Goal: Task Accomplishment & Management: Use online tool/utility

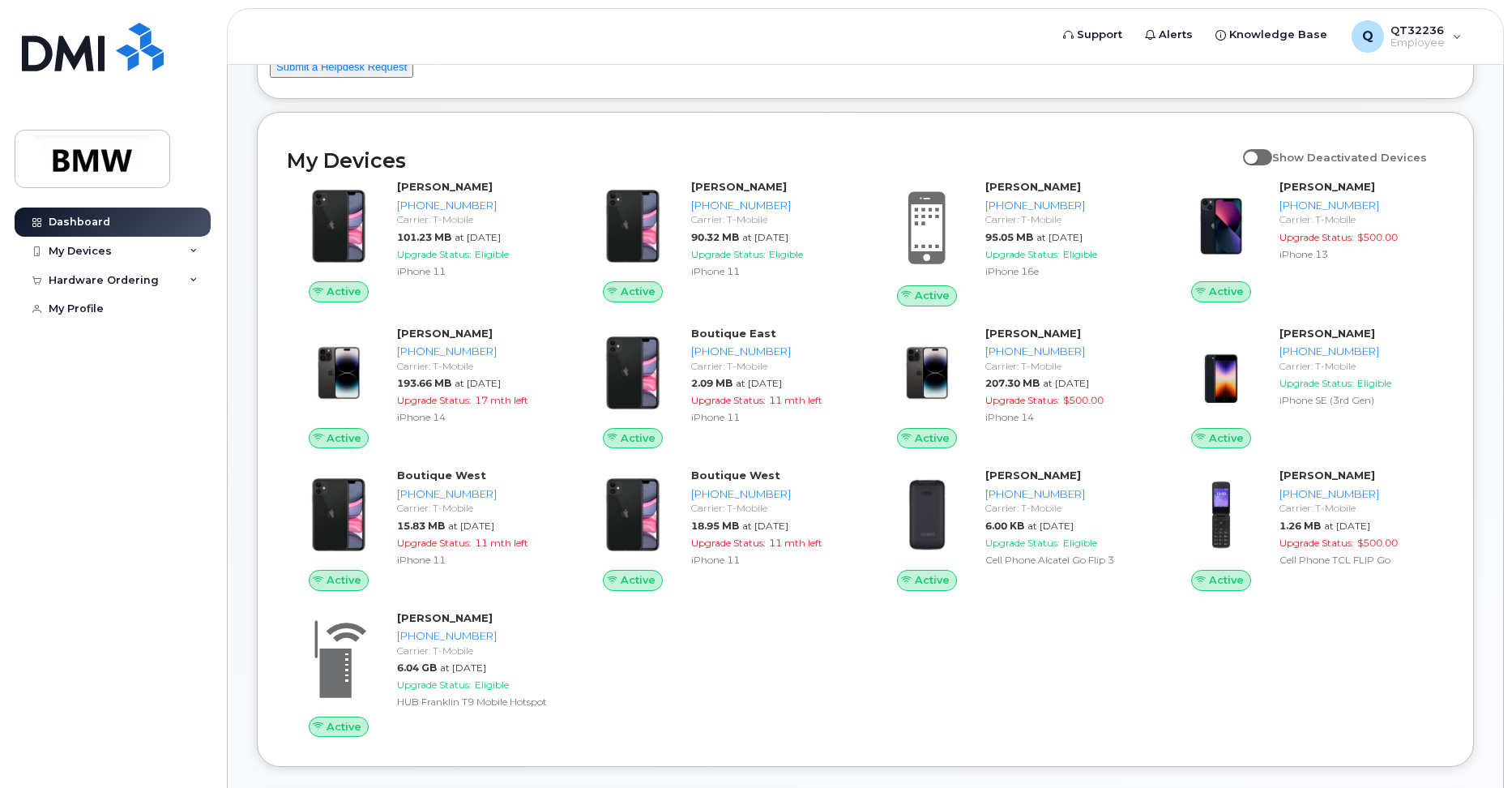
scroll to position [162, 0]
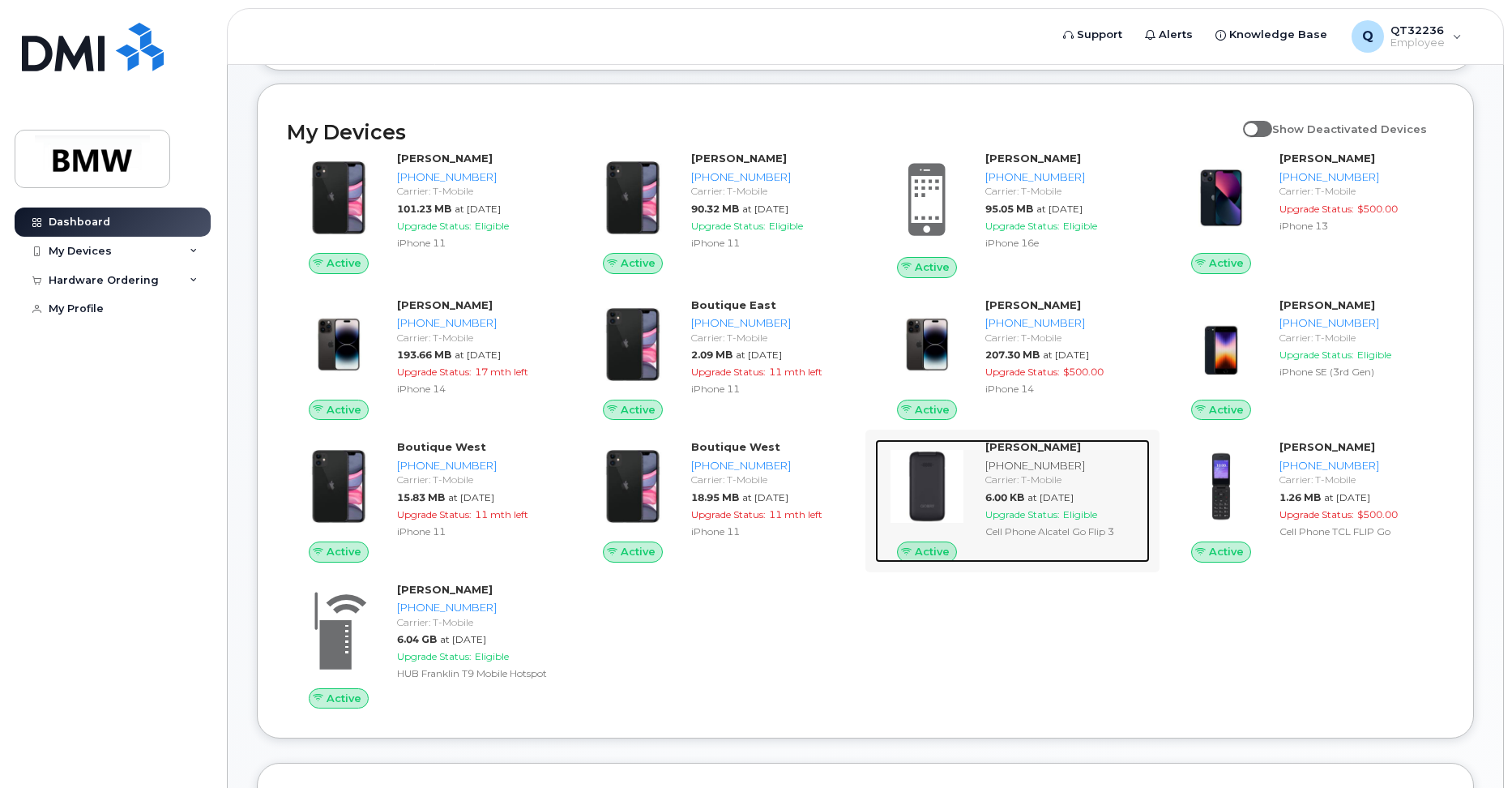
click at [1038, 521] on span "Upgrade Status:" at bounding box center [1023, 514] width 75 height 12
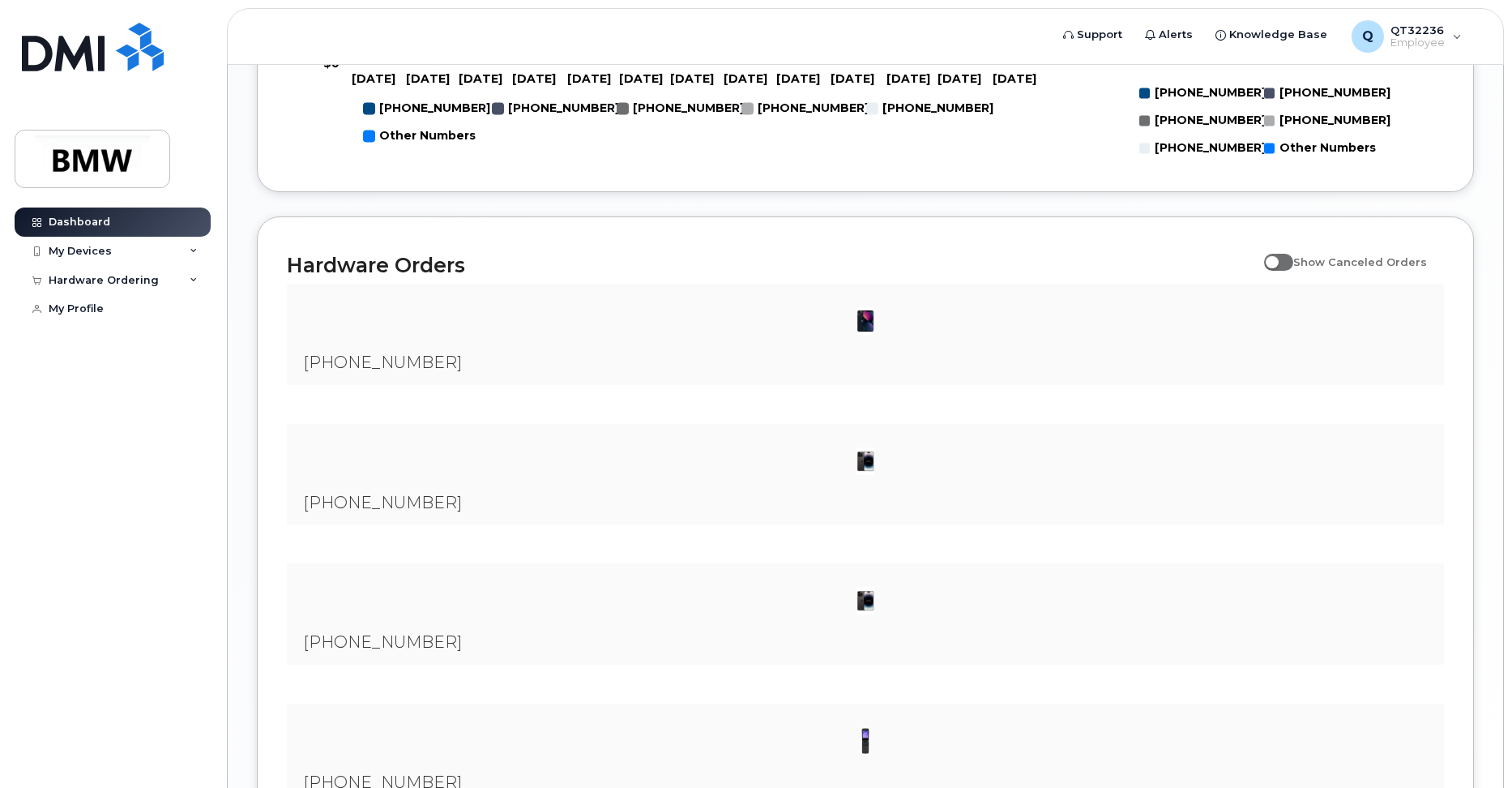
scroll to position [1299, 0]
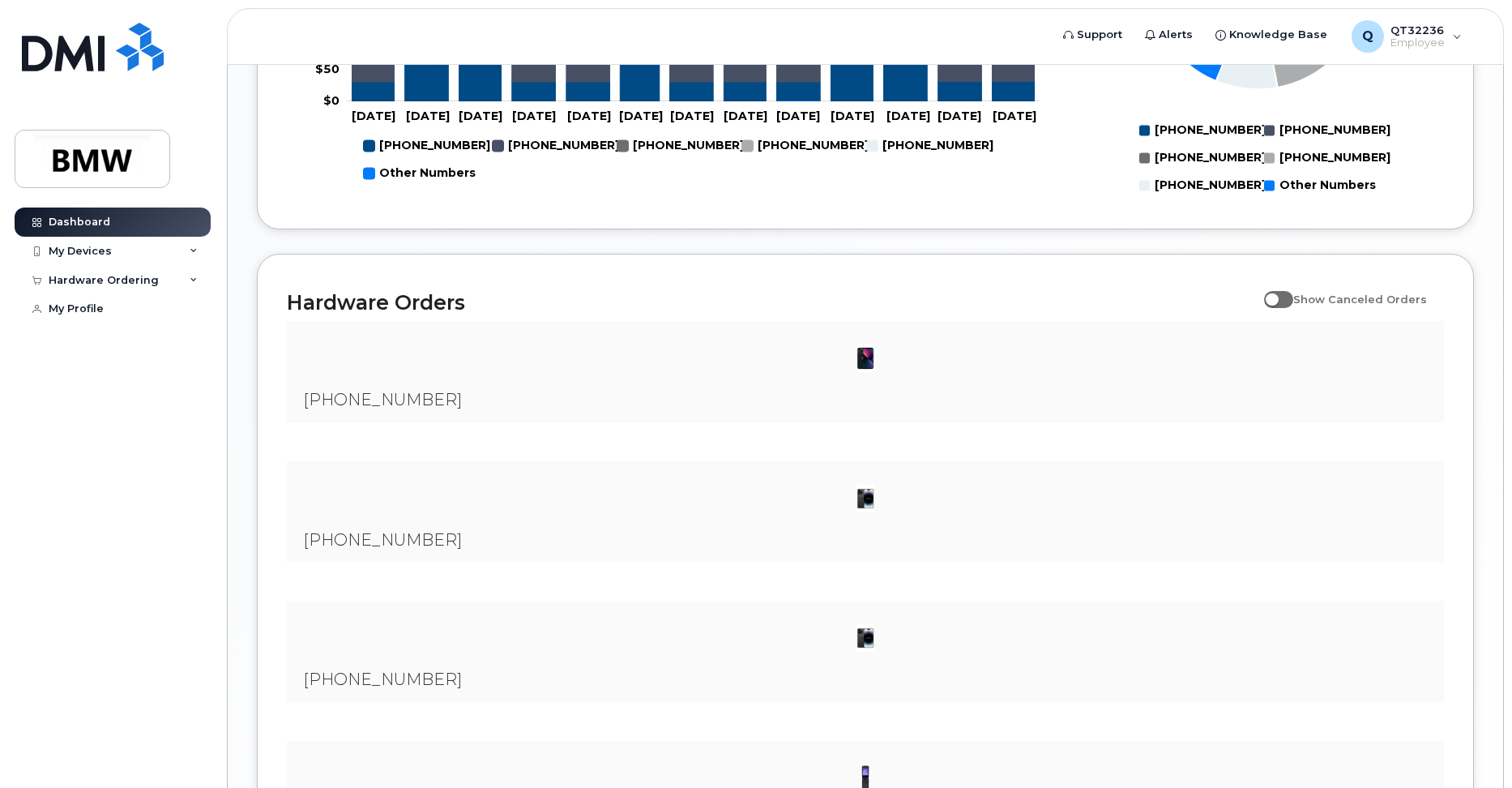
click at [1303, 305] on span "Show Canceled Orders" at bounding box center [1360, 299] width 134 height 13
click at [1277, 297] on input "Show Canceled Orders" at bounding box center [1271, 290] width 13 height 13
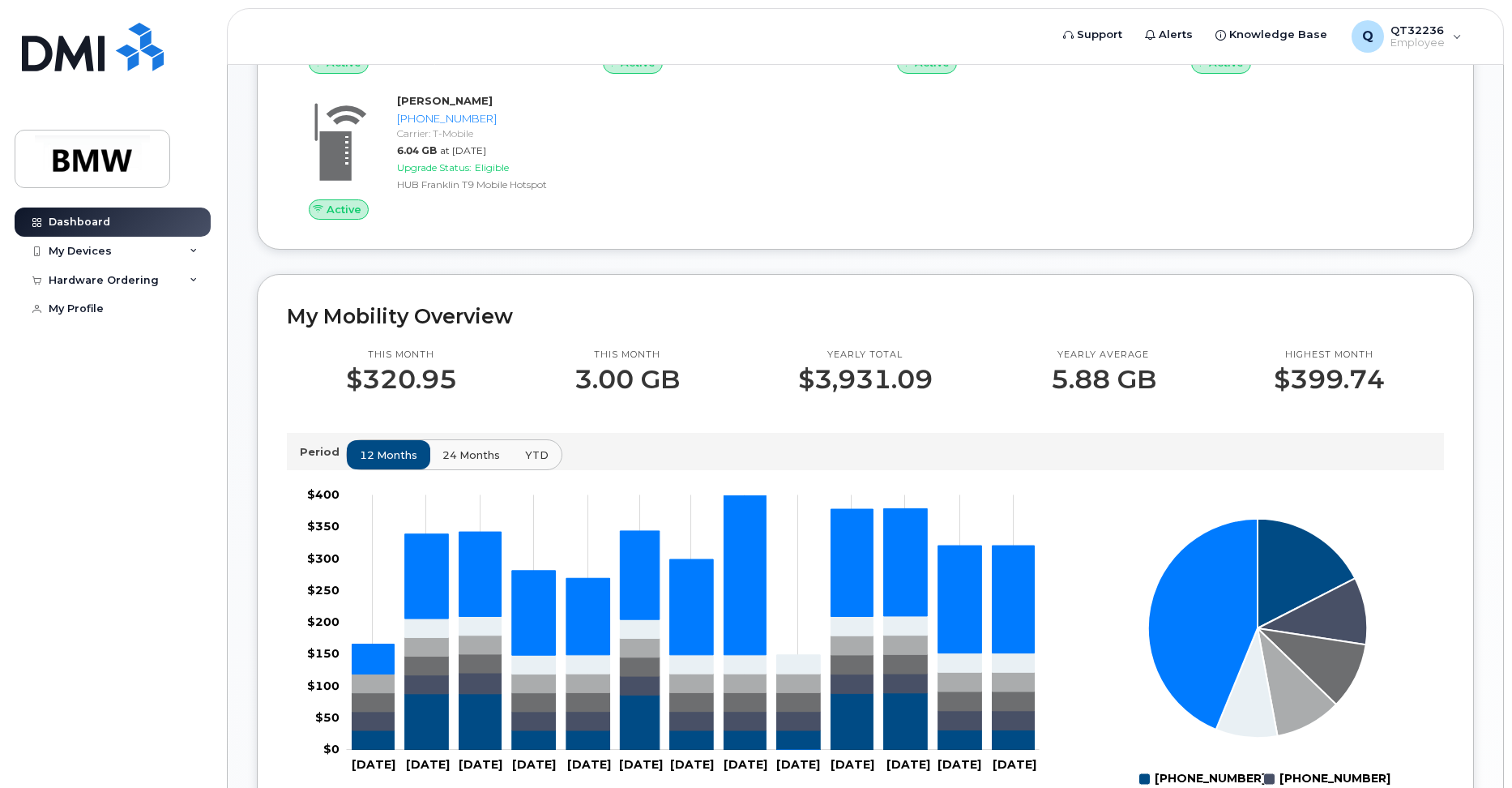
scroll to position [732, 0]
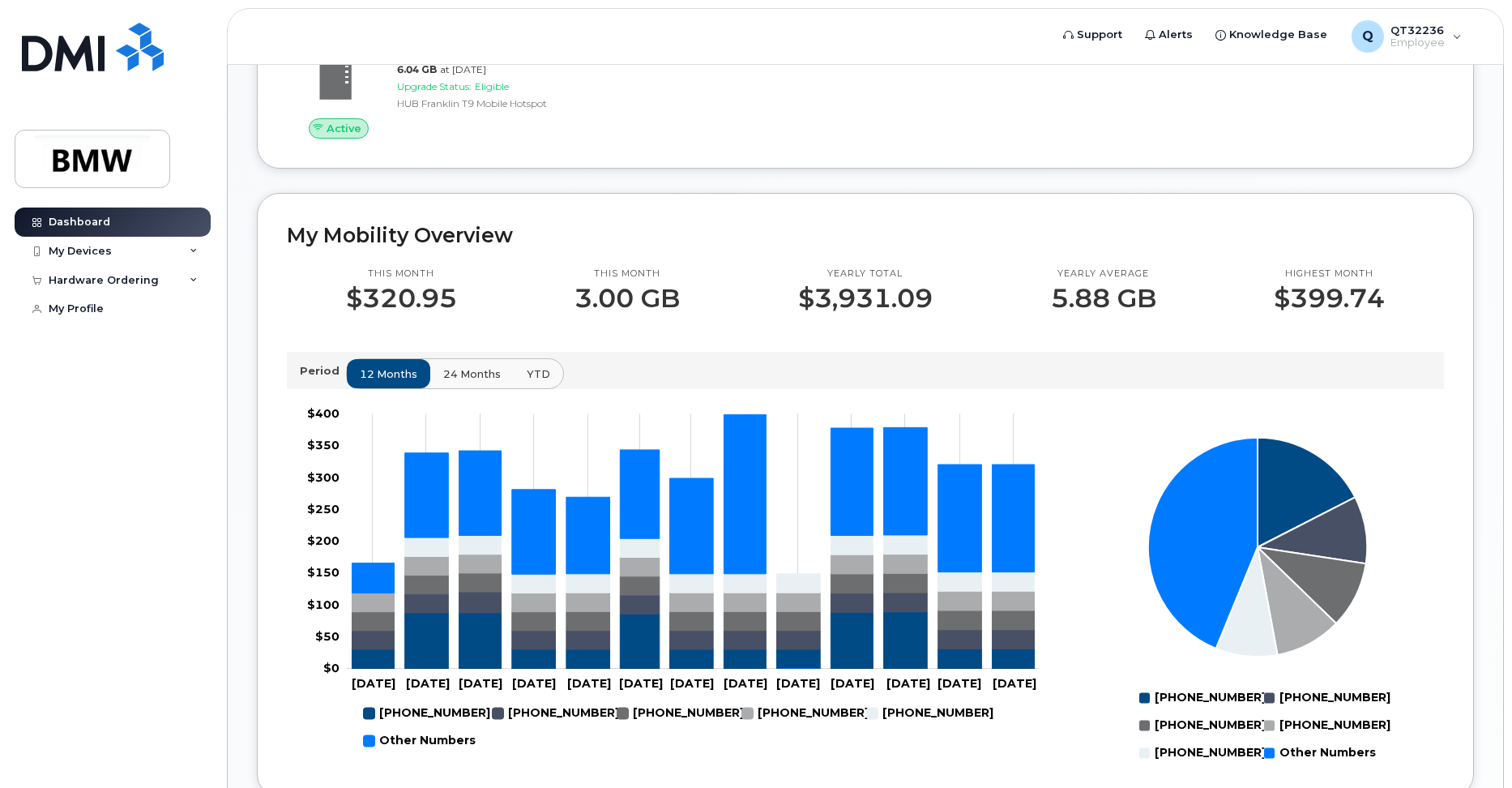
click at [469, 382] on span "24 months" at bounding box center [472, 374] width 57 height 16
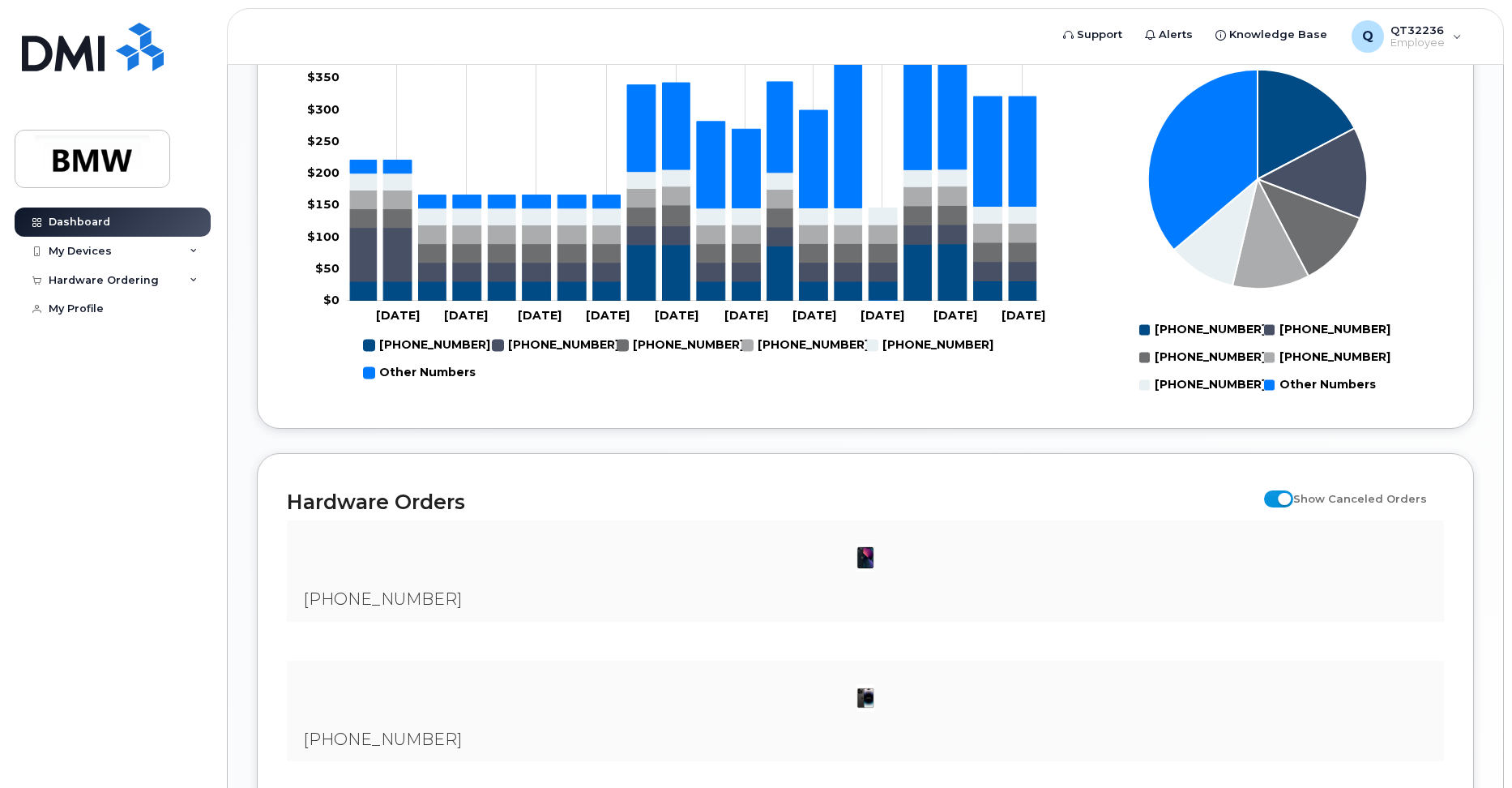
scroll to position [1138, 0]
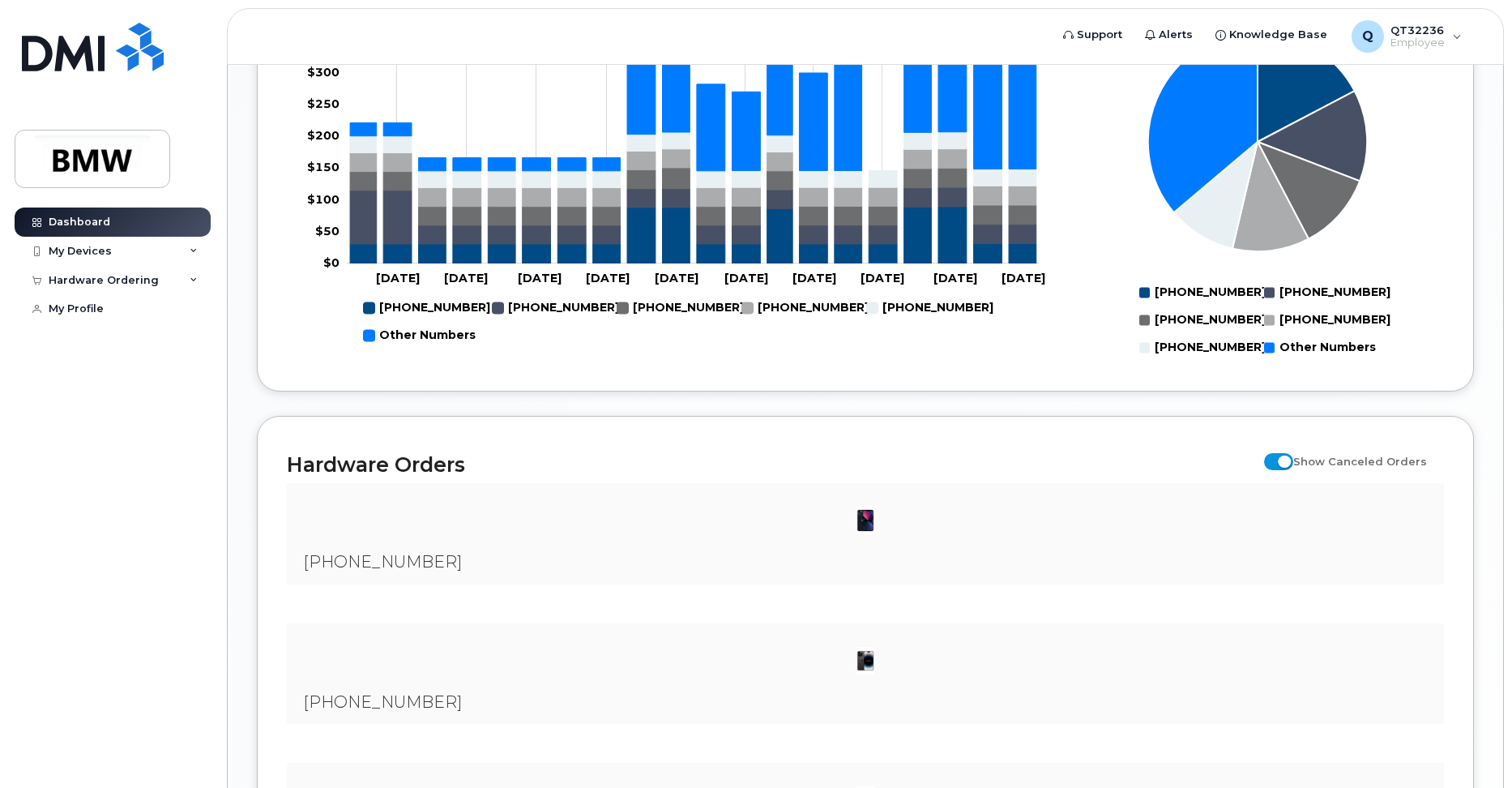
click at [1277, 476] on label "Show Canceled Orders" at bounding box center [1346, 461] width 163 height 31
click at [1277, 459] on input "Show Canceled Orders" at bounding box center [1271, 452] width 13 height 13
checkbox input "false"
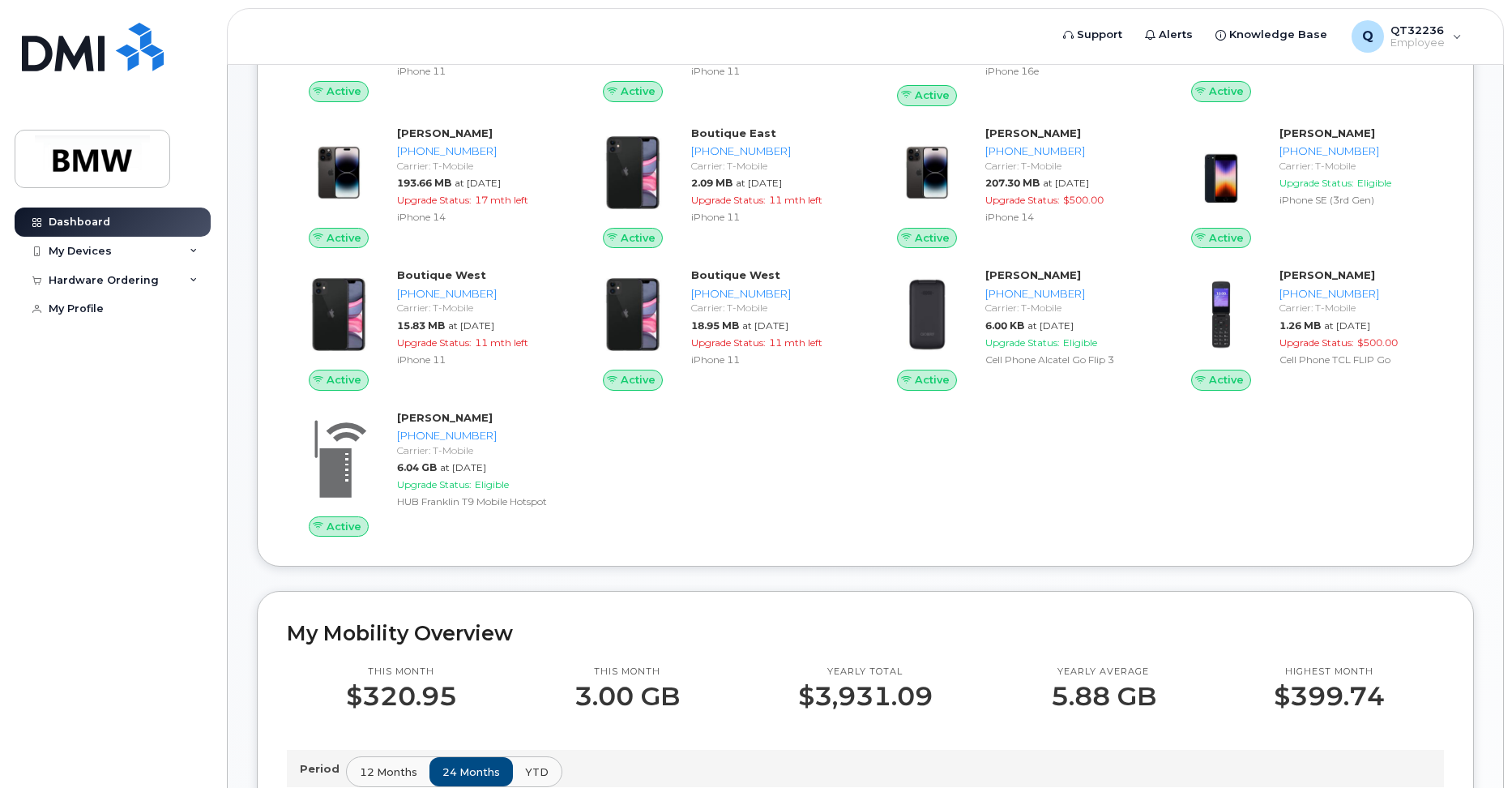
scroll to position [326, 0]
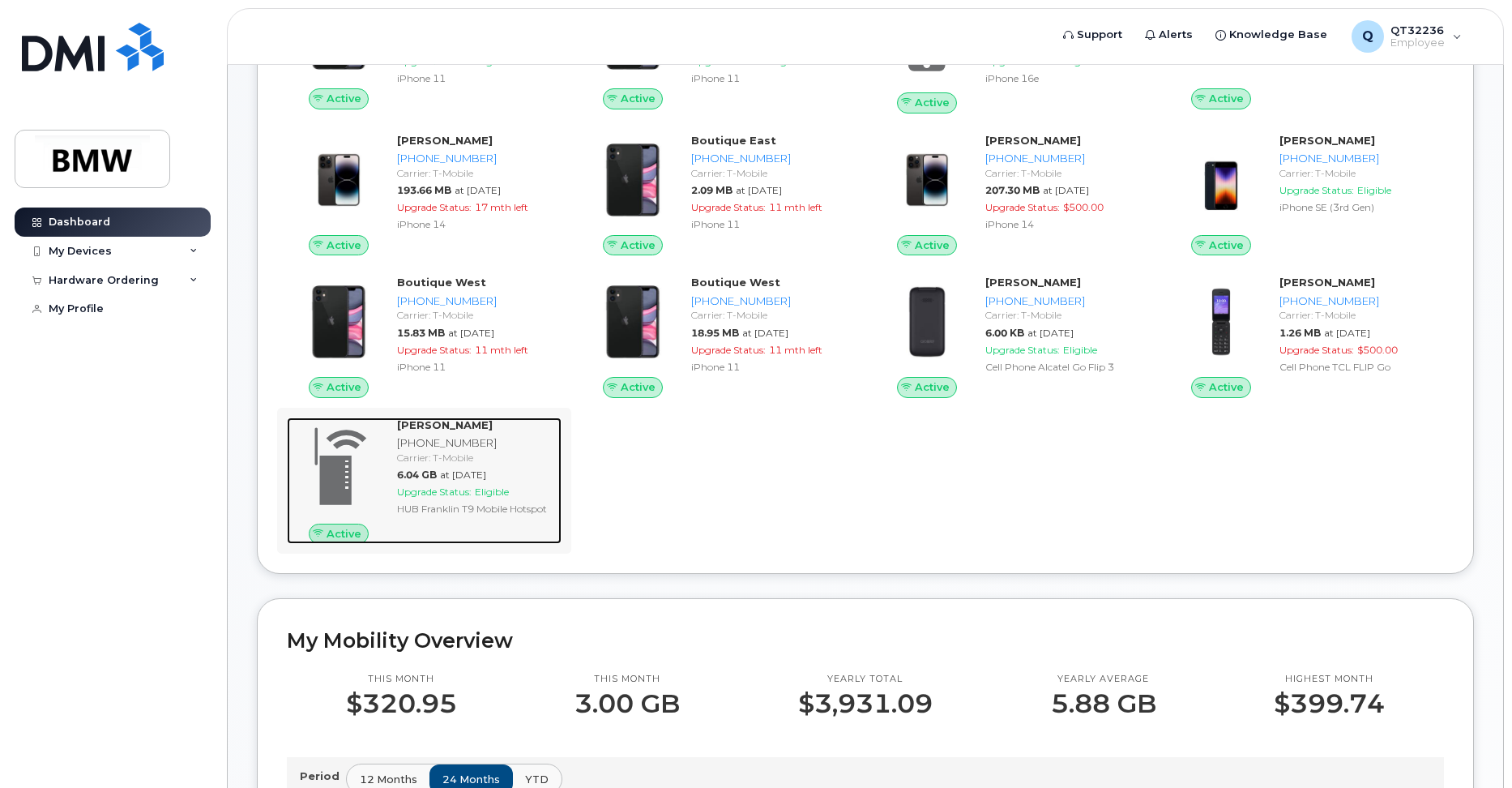
click at [454, 498] on span "Upgrade Status:" at bounding box center [434, 491] width 75 height 12
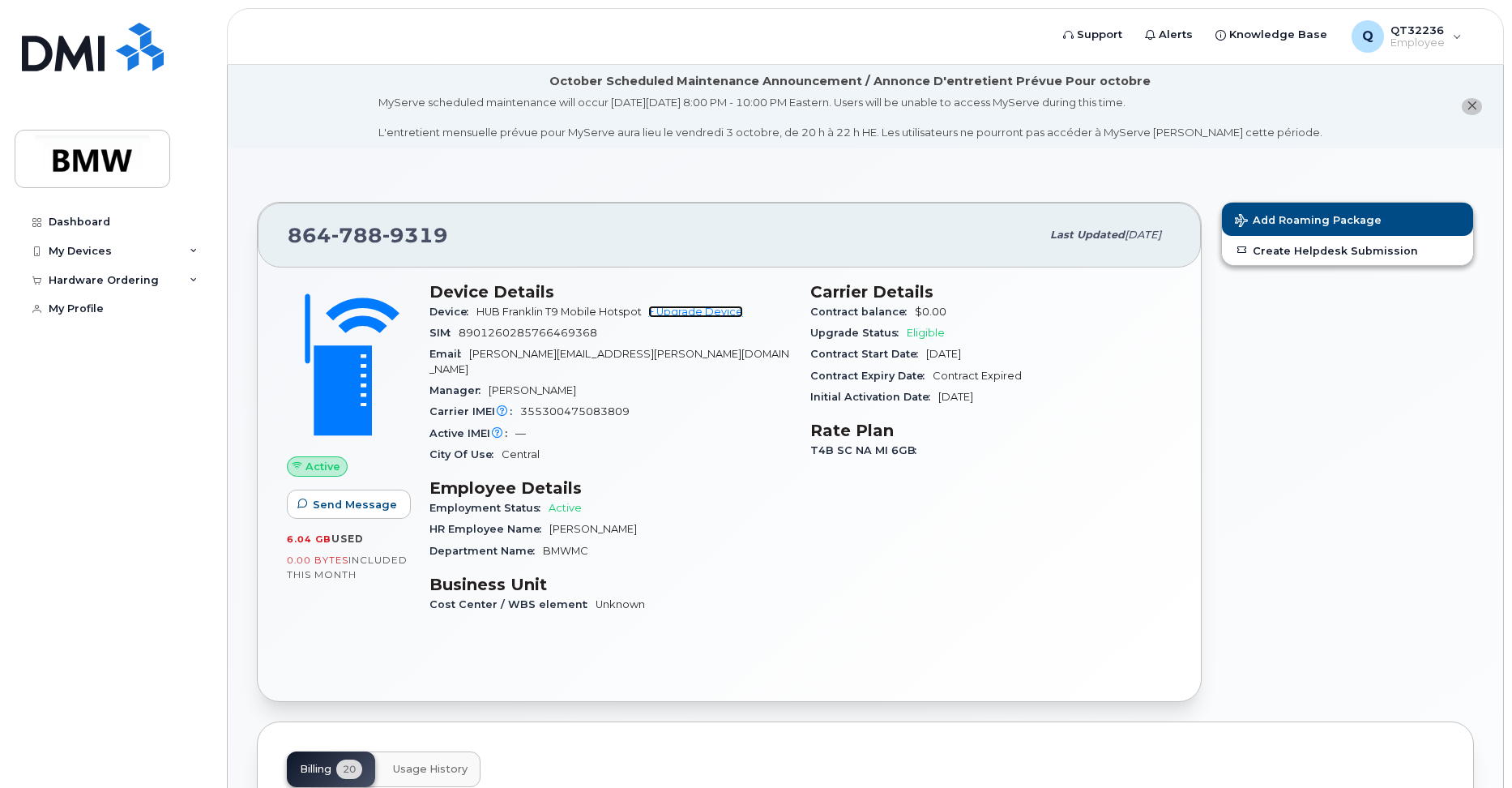
click at [706, 311] on link "+ Upgrade Device" at bounding box center [695, 311] width 95 height 12
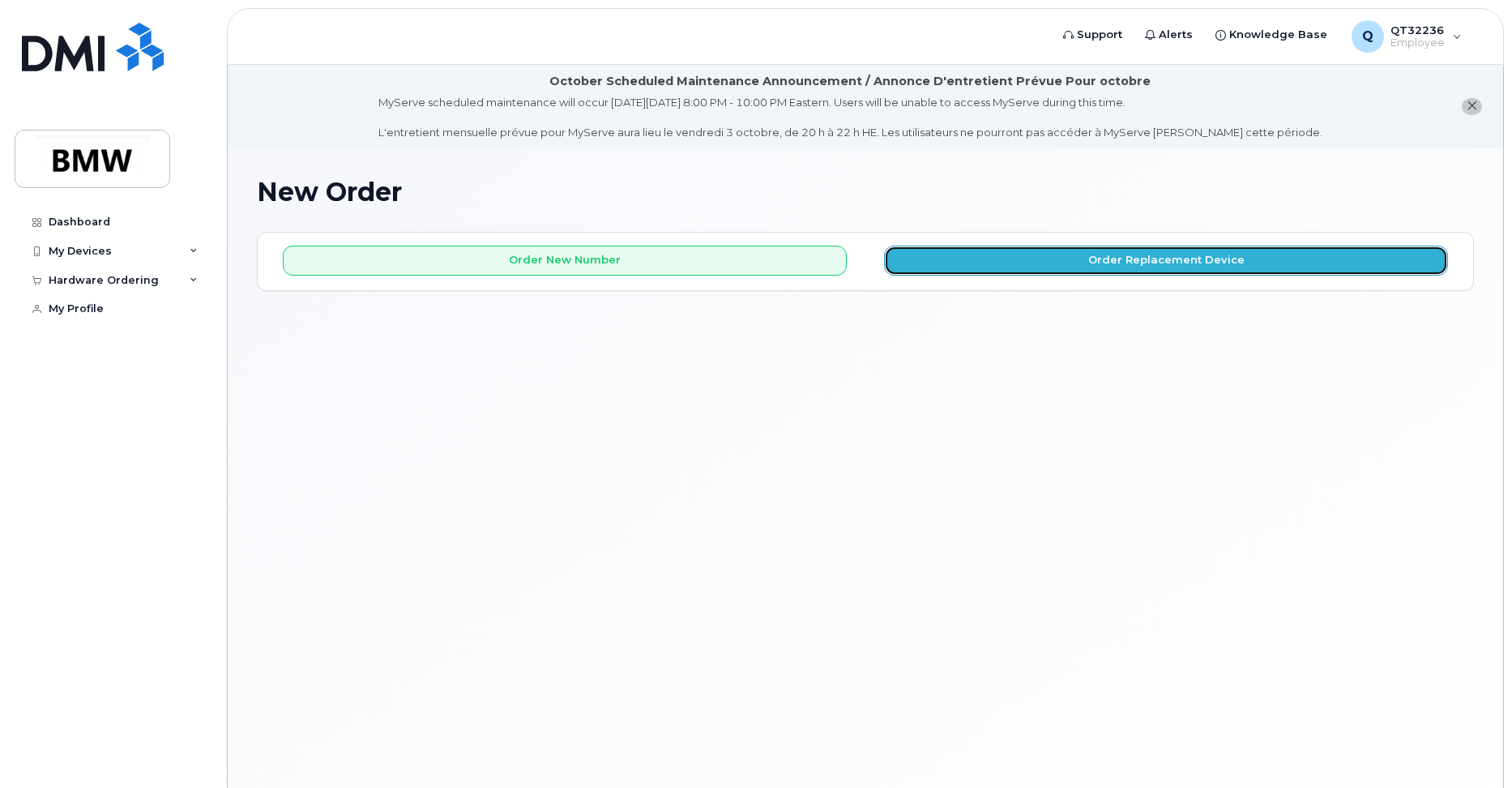
click at [1206, 259] on button "Order Replacement Device" at bounding box center [1166, 261] width 564 height 30
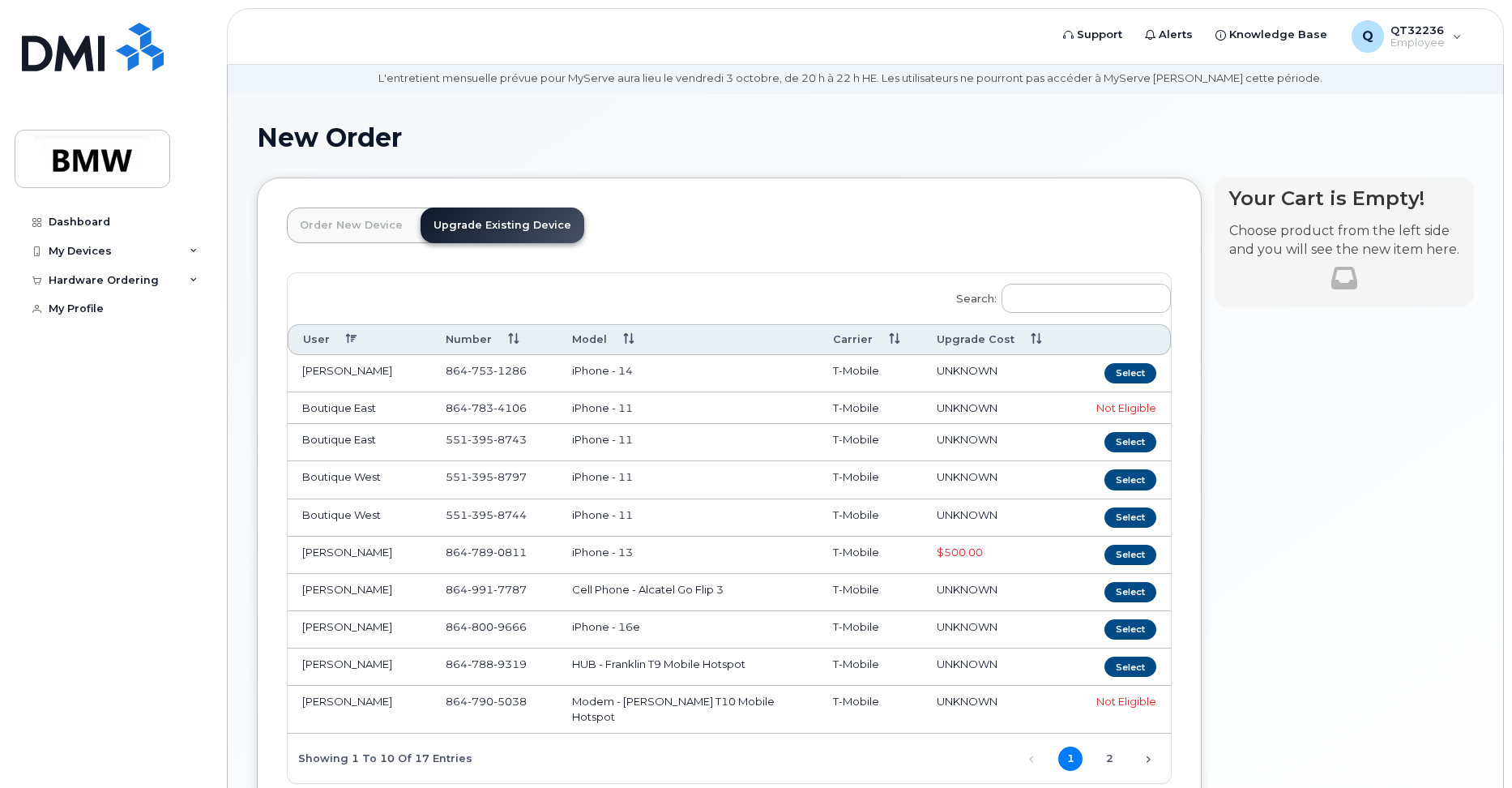
scroll to position [81, 0]
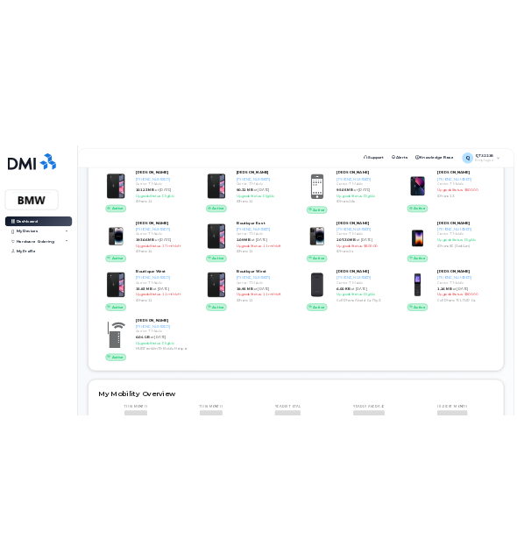
scroll to position [263, 0]
